Goal: Transaction & Acquisition: Purchase product/service

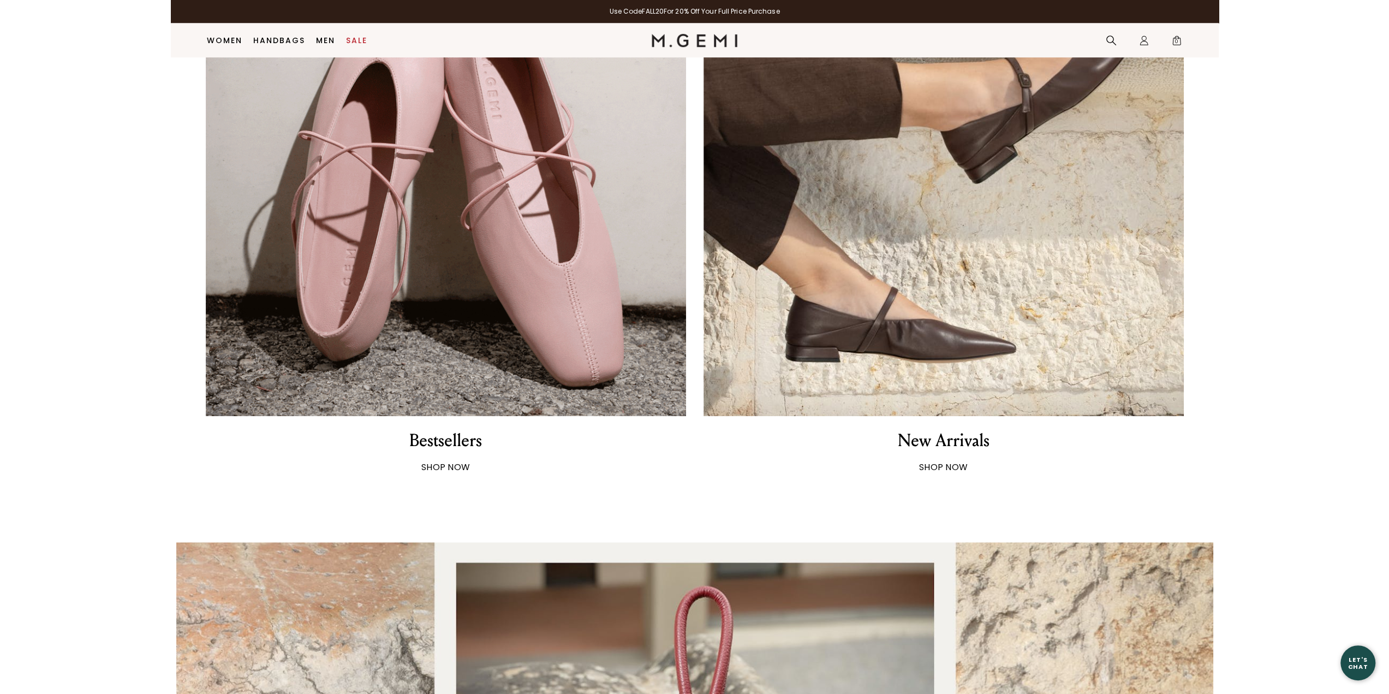
scroll to position [1014, 0]
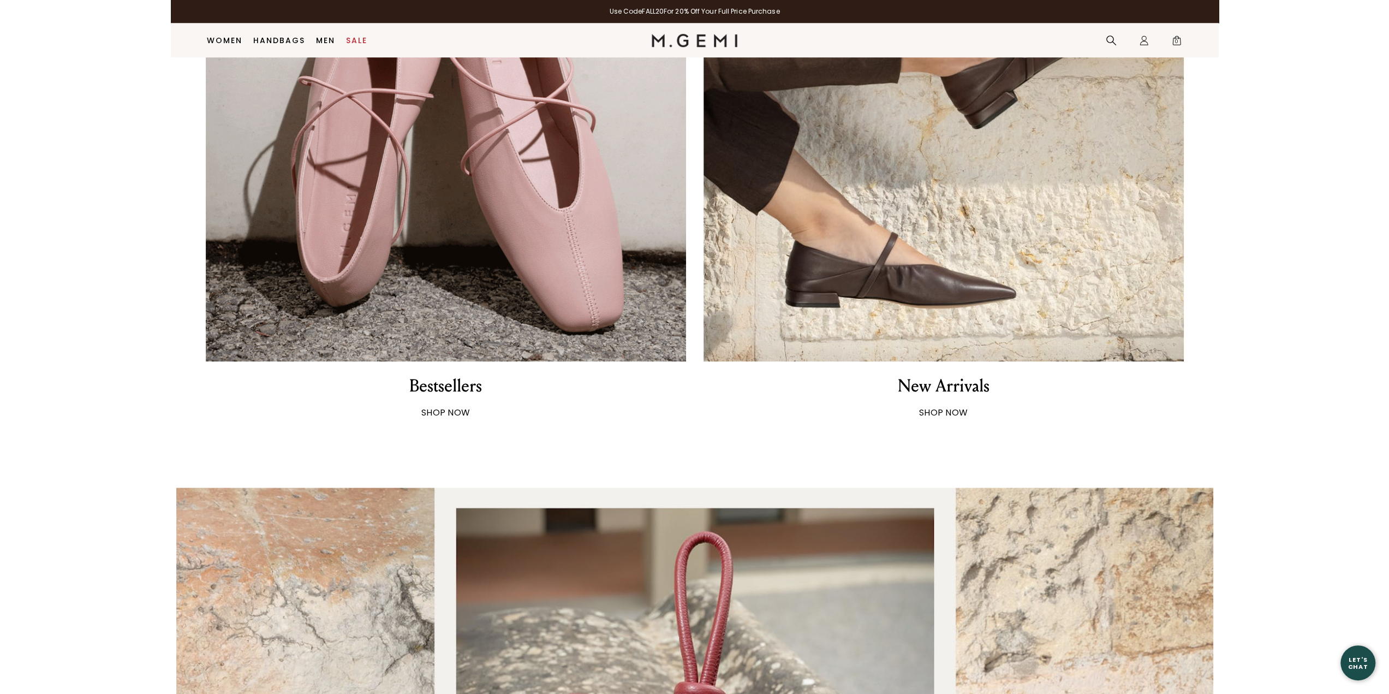
click at [521, 249] on img at bounding box center [446, 121] width 480 height 480
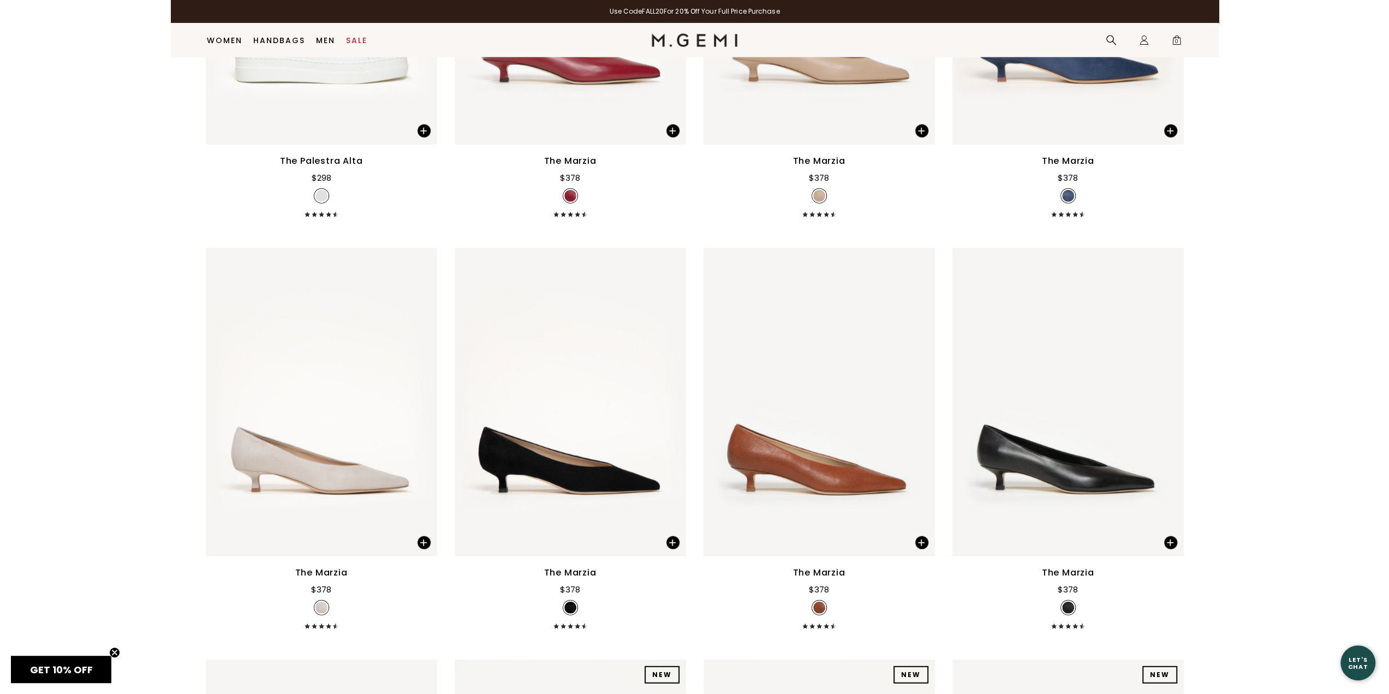
scroll to position [2542, 0]
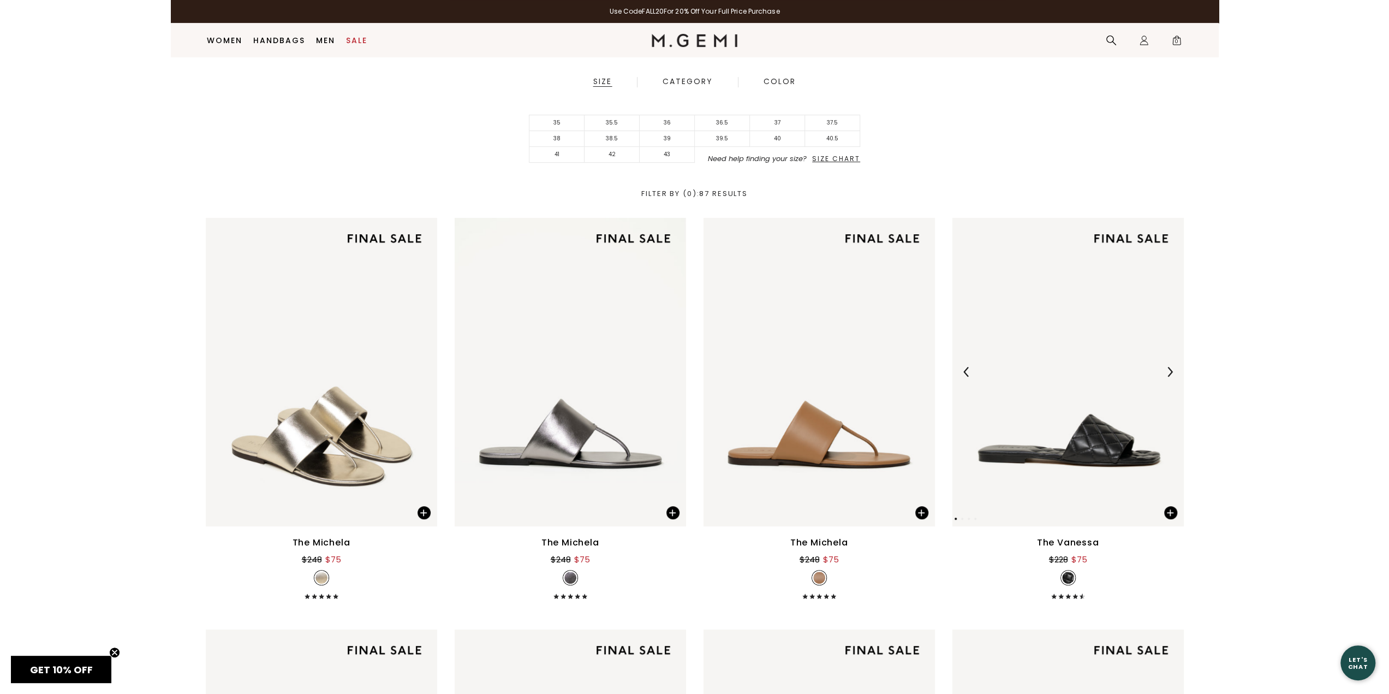
click at [1117, 410] on img at bounding box center [1067, 372] width 231 height 308
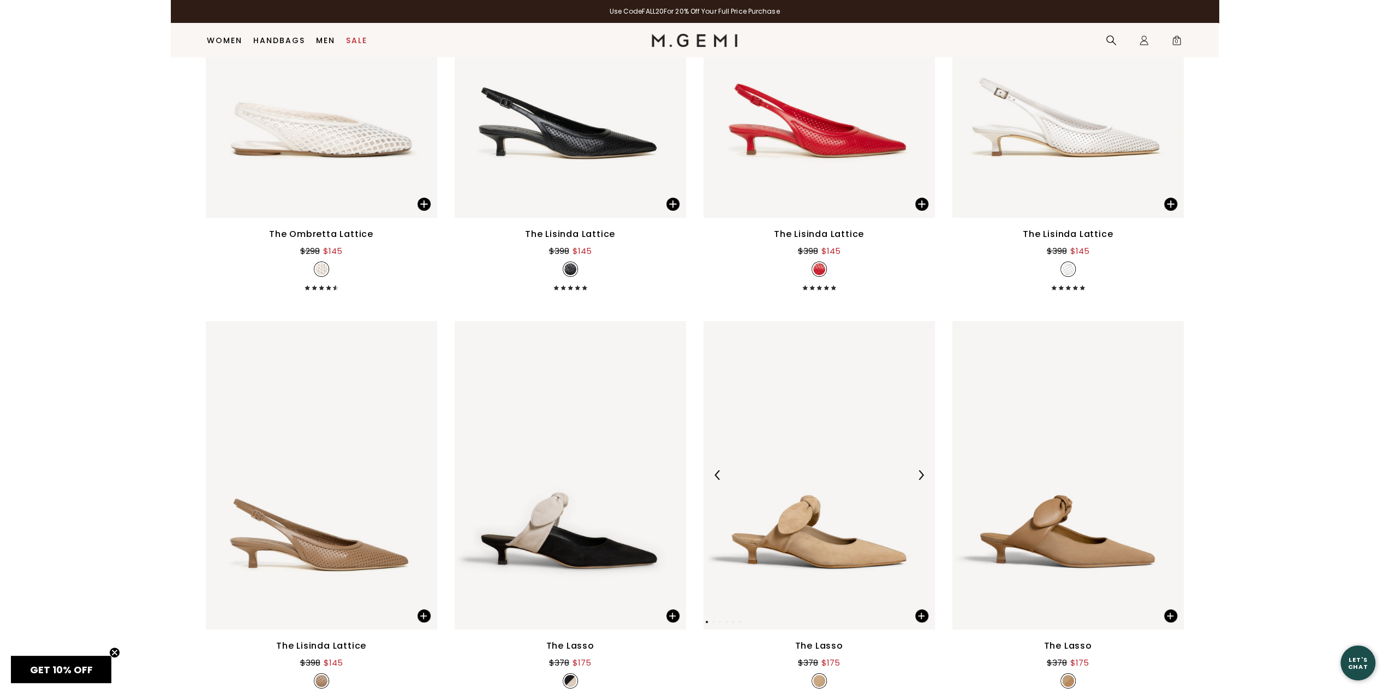
scroll to position [3906, 0]
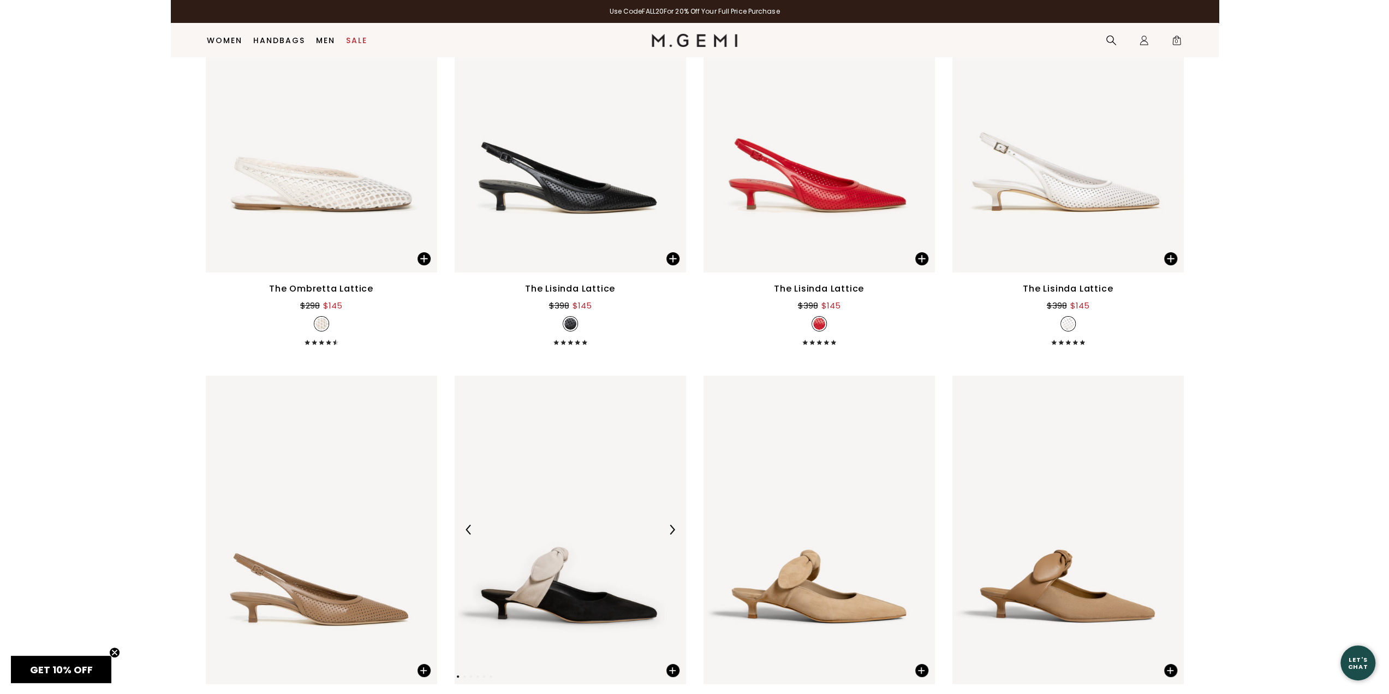
click at [636, 614] on img at bounding box center [570, 529] width 231 height 308
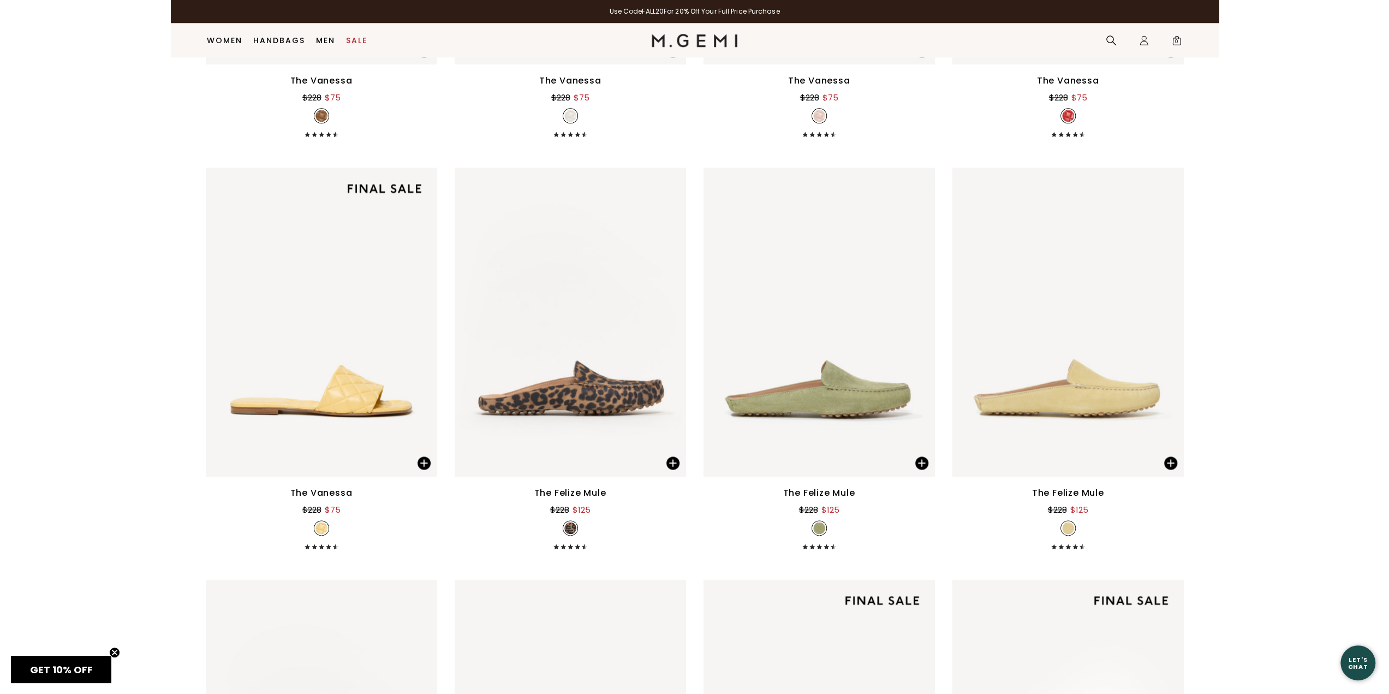
scroll to position [1014, 0]
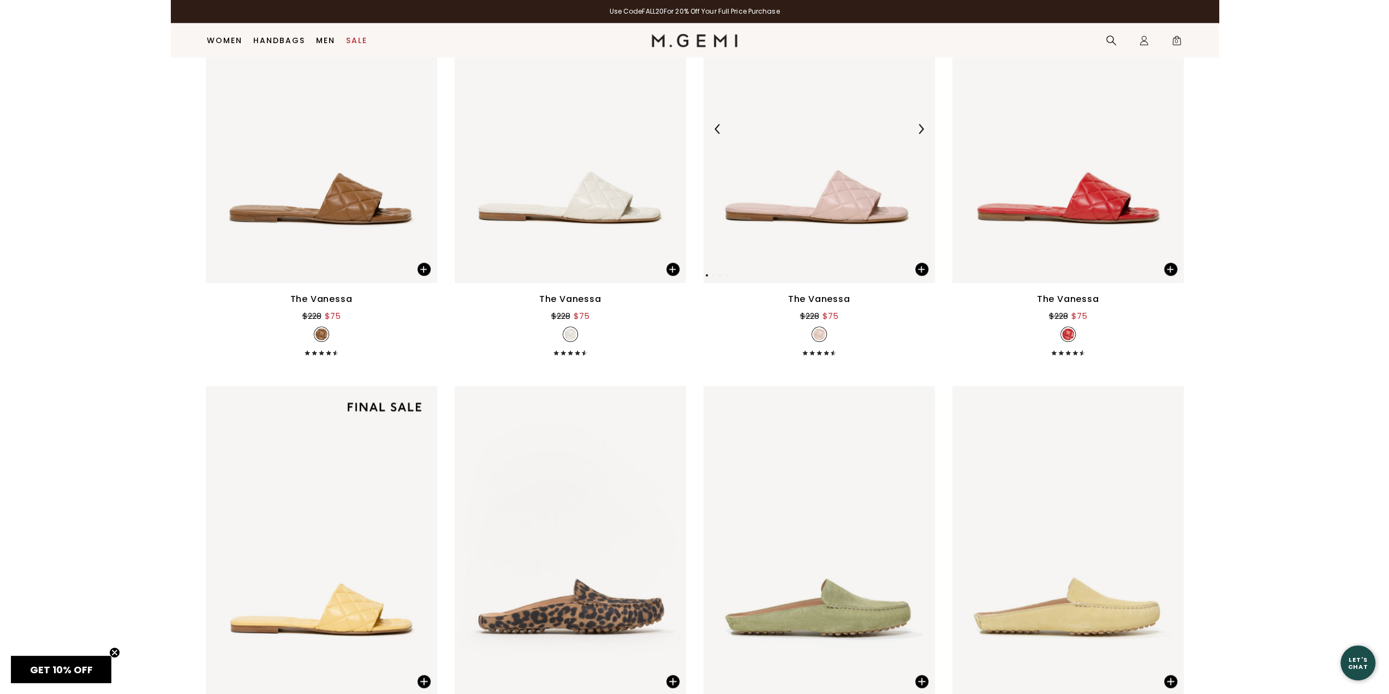
click at [834, 238] on img at bounding box center [818, 128] width 231 height 308
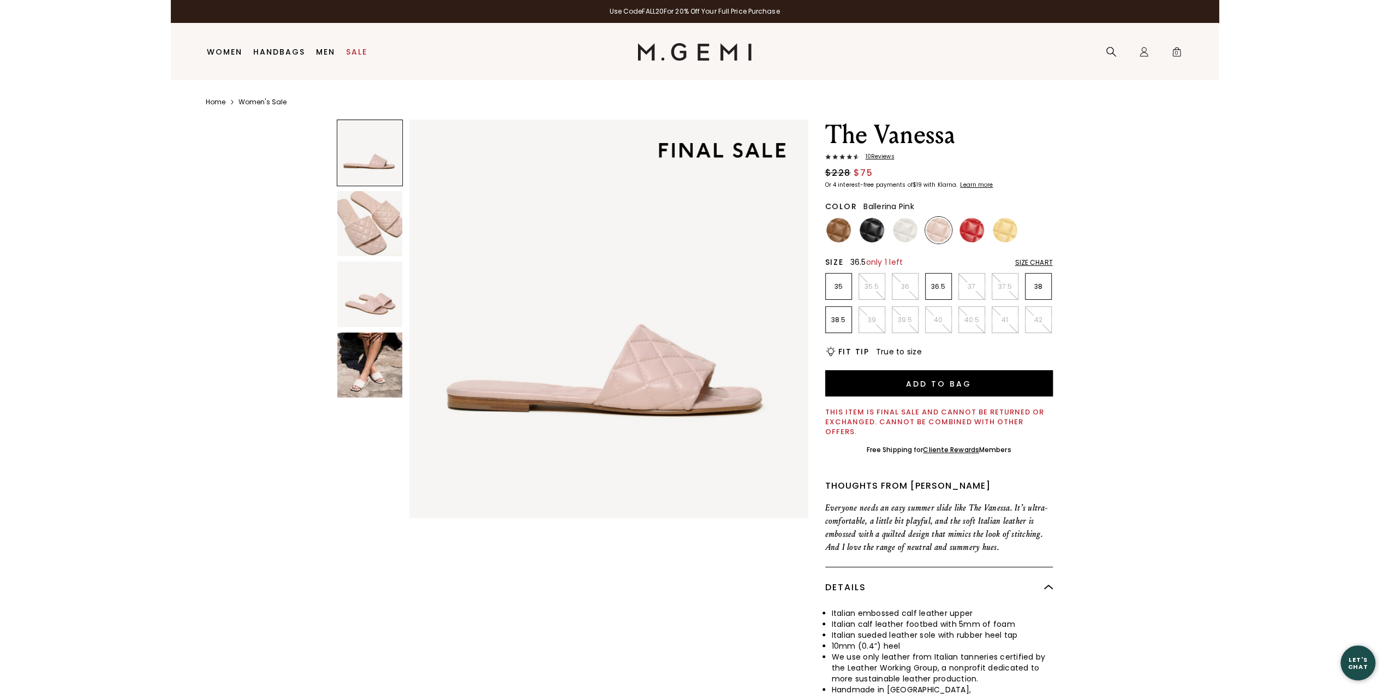
click at [934, 293] on li "36.5" at bounding box center [938, 286] width 27 height 27
click at [375, 384] on img at bounding box center [369, 364] width 65 height 65
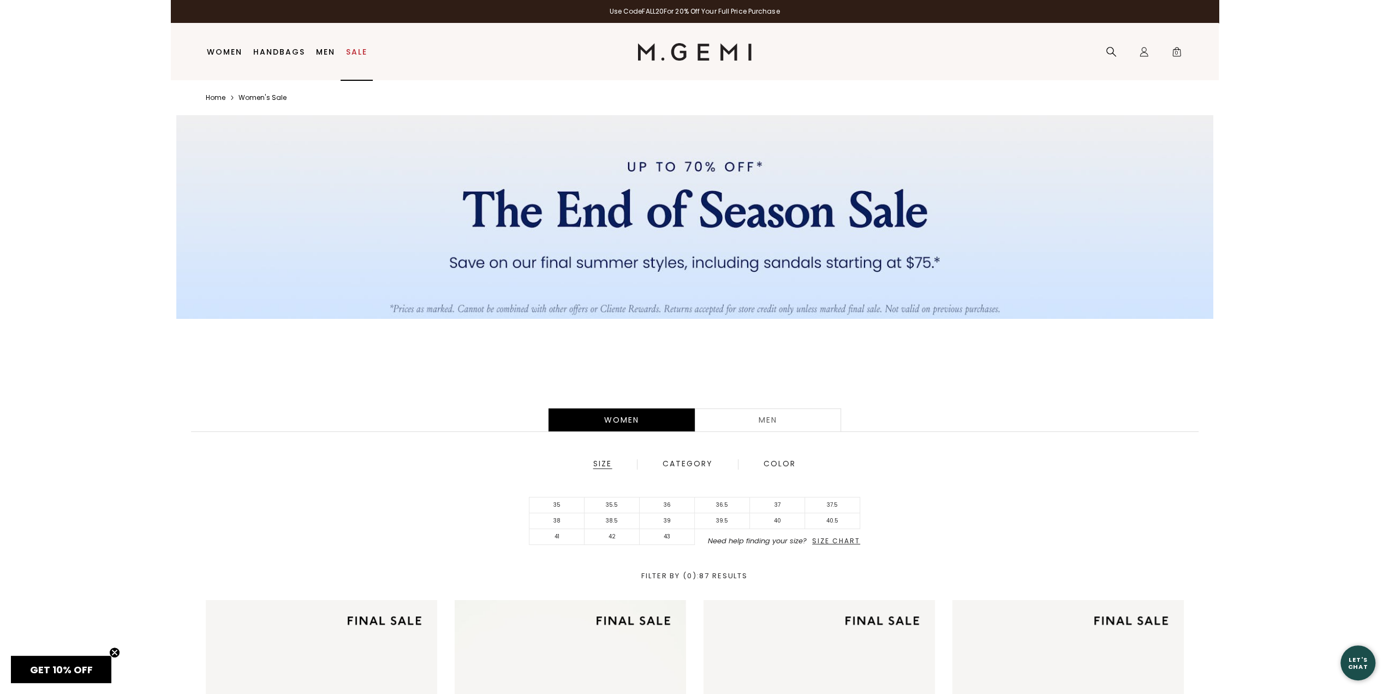
click at [349, 51] on link "Sale" at bounding box center [356, 51] width 21 height 9
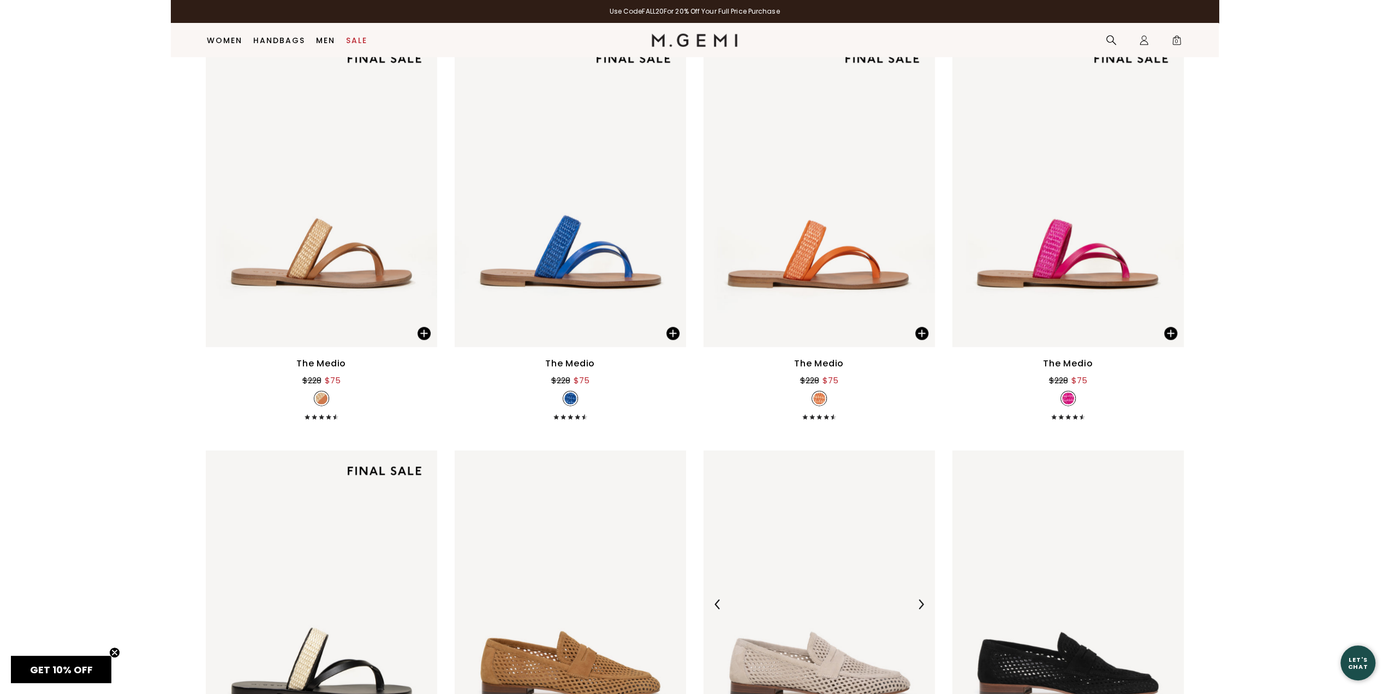
scroll to position [2760, 0]
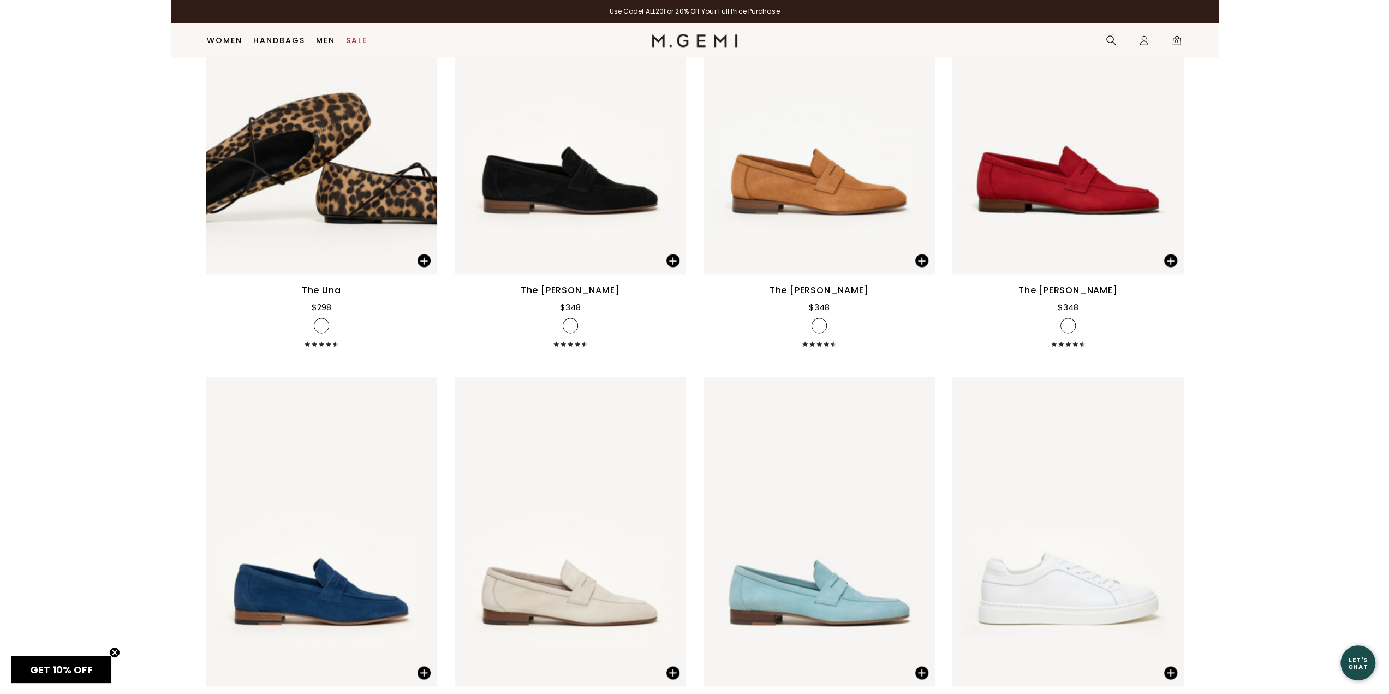
scroll to position [1098, 0]
